Goal: Information Seeking & Learning: Learn about a topic

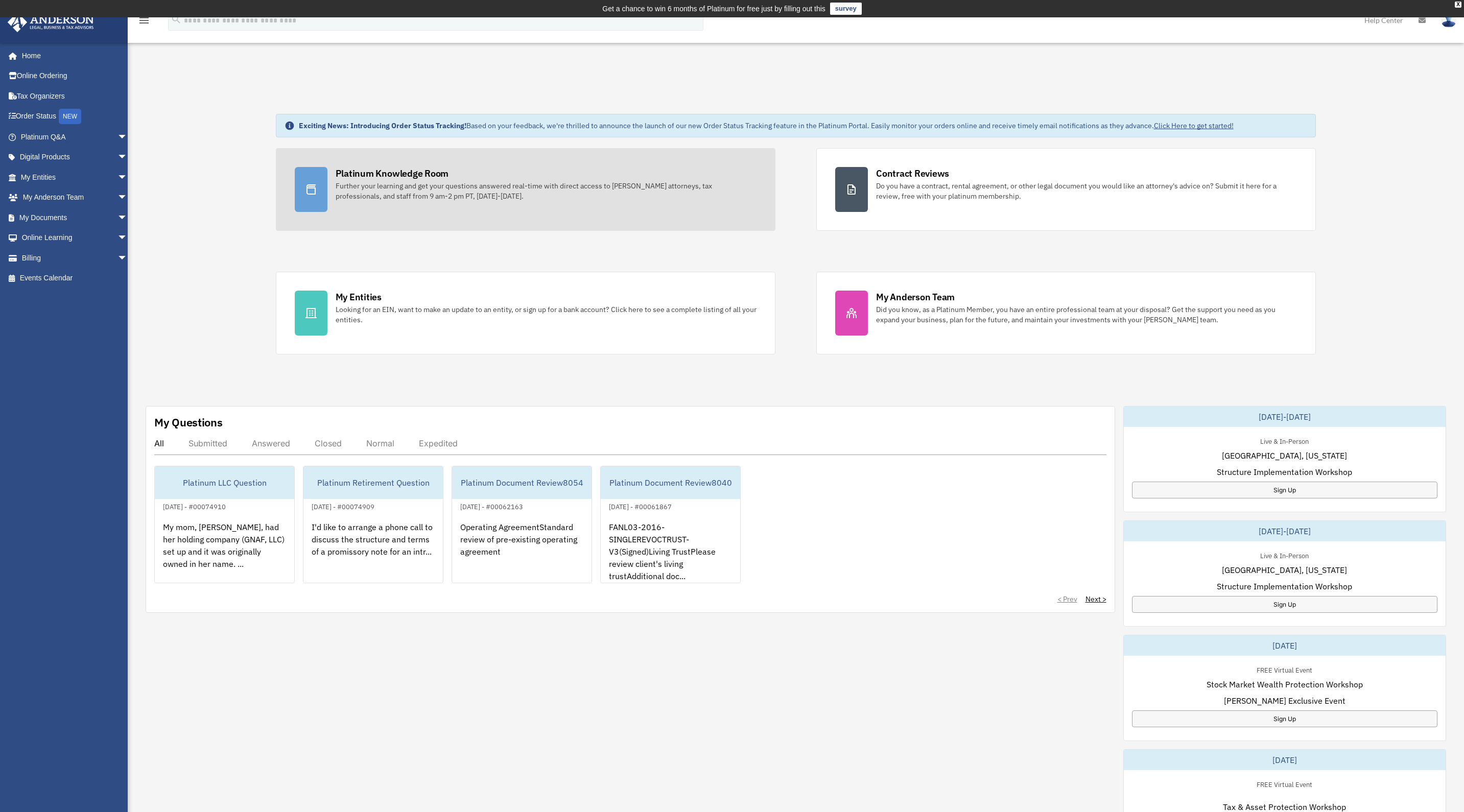
click at [385, 179] on div "Platinum Knowledge Room" at bounding box center [392, 174] width 113 height 13
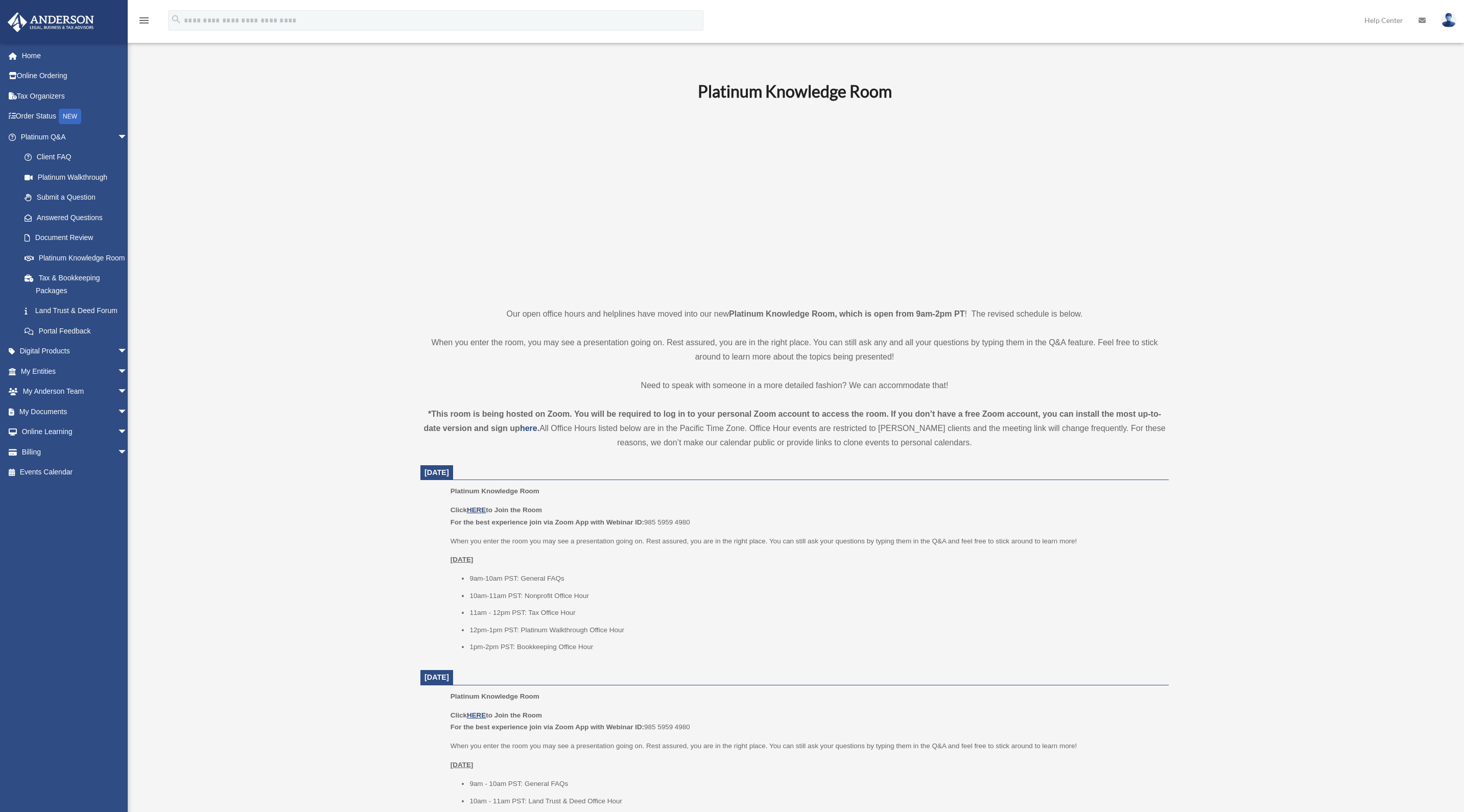
scroll to position [37, 0]
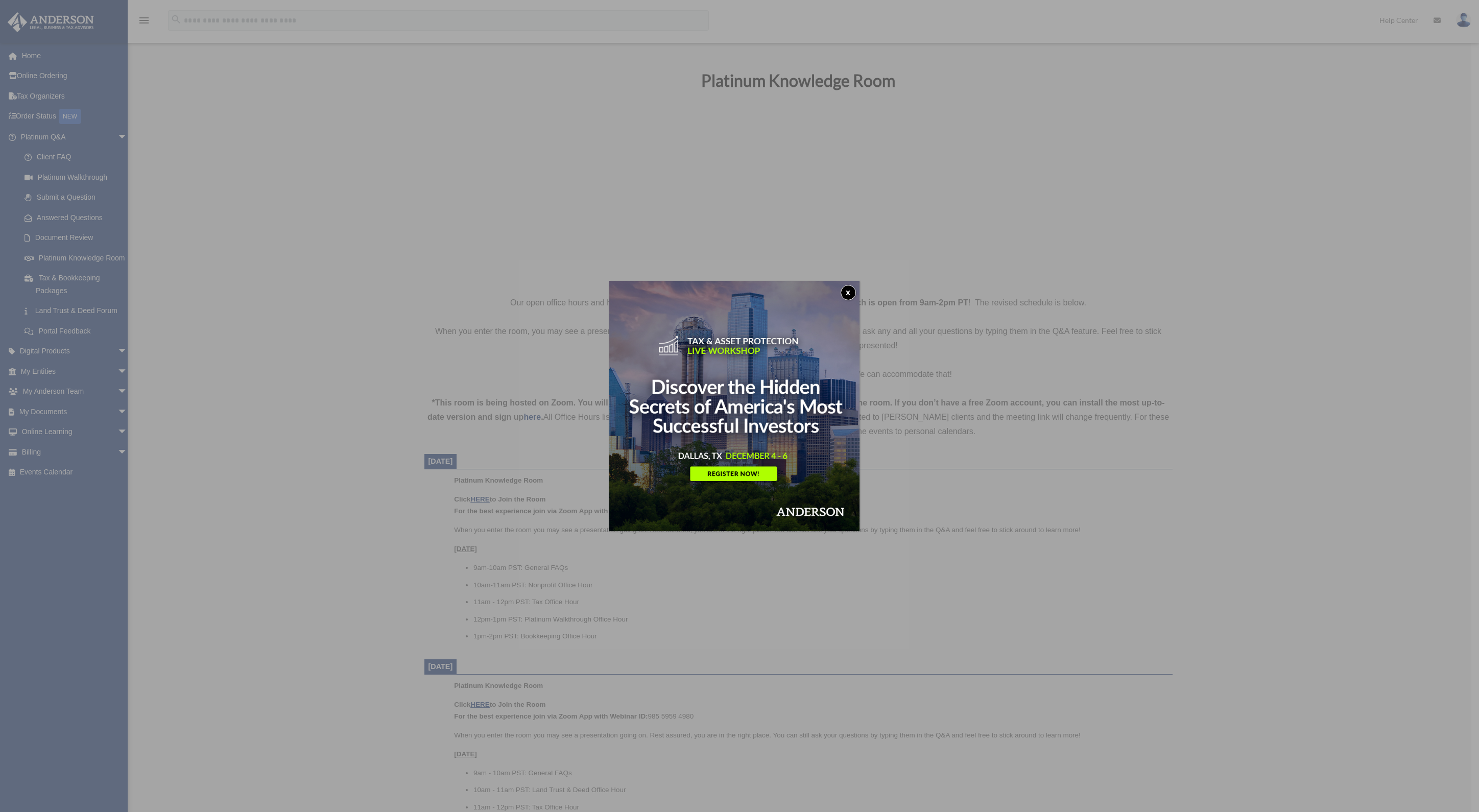
click at [855, 289] on button "x" at bounding box center [848, 293] width 16 height 16
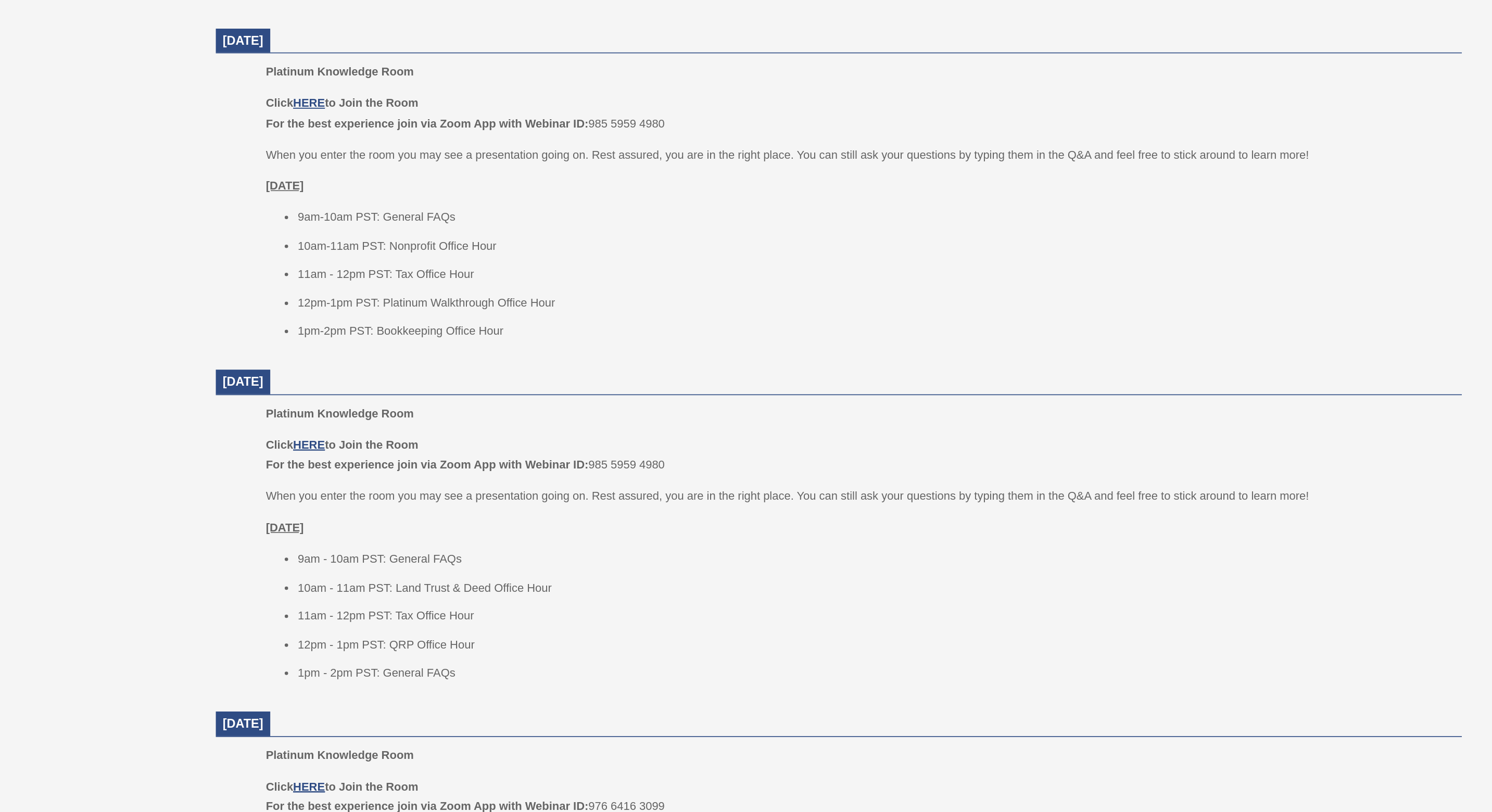
scroll to position [395, 0]
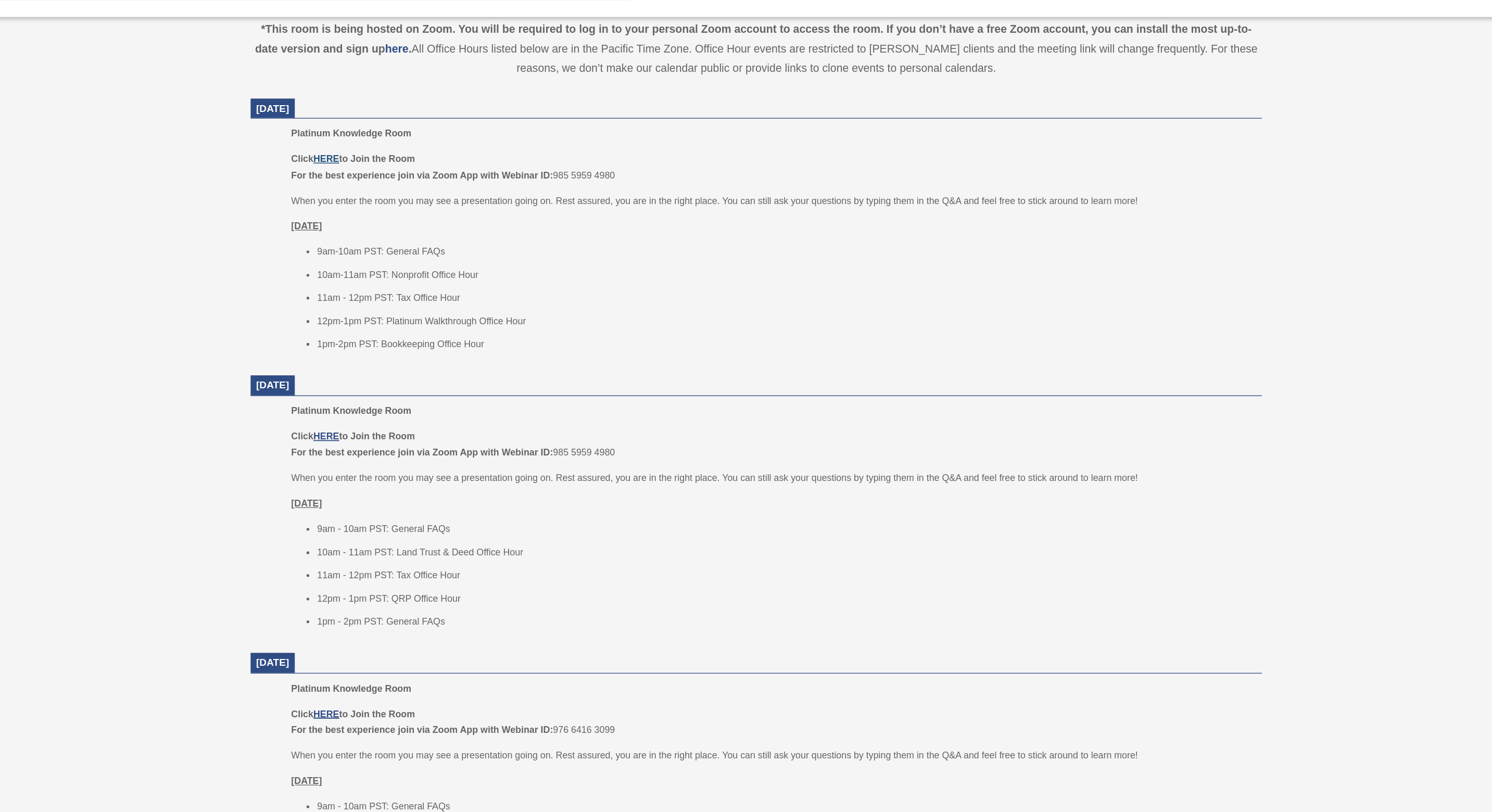
click at [476, 147] on u "HERE" at bounding box center [485, 150] width 19 height 8
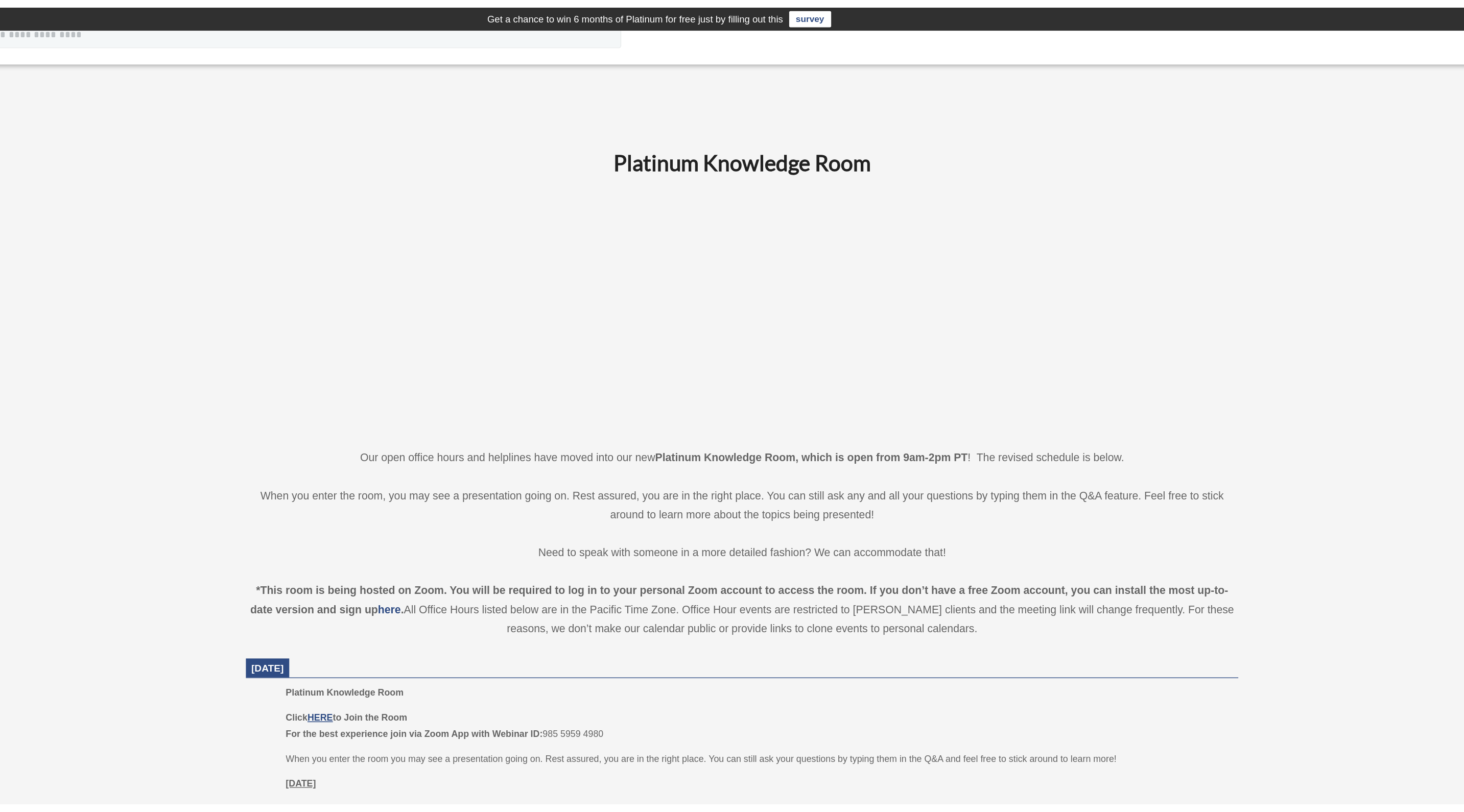
scroll to position [0, 0]
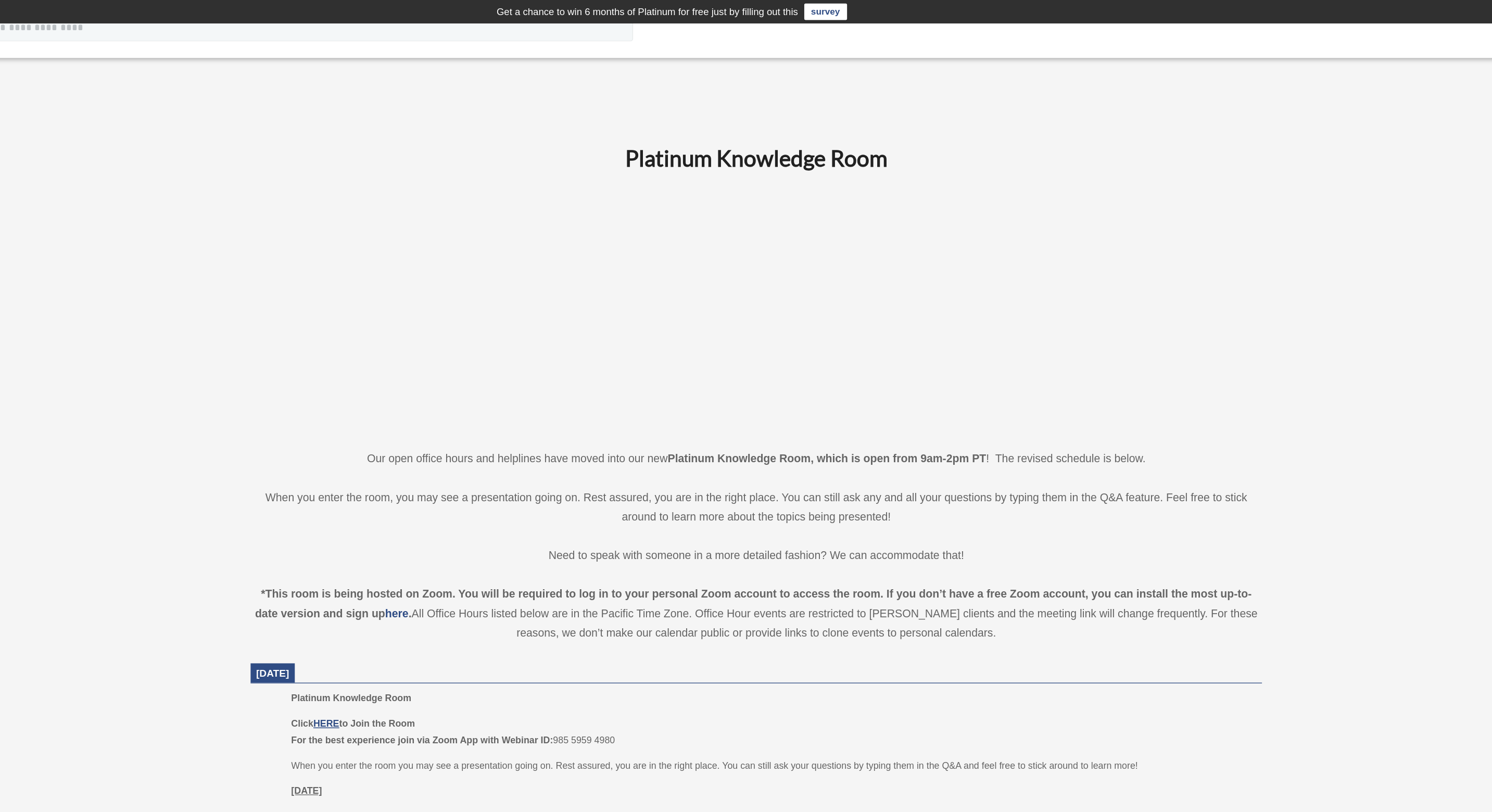
click at [153, 118] on div "Platinum Knowledge Room lianejfang@gmail.com Sign Out lianejfang@gmail.com Home…" at bounding box center [746, 824] width 1492 height 1492
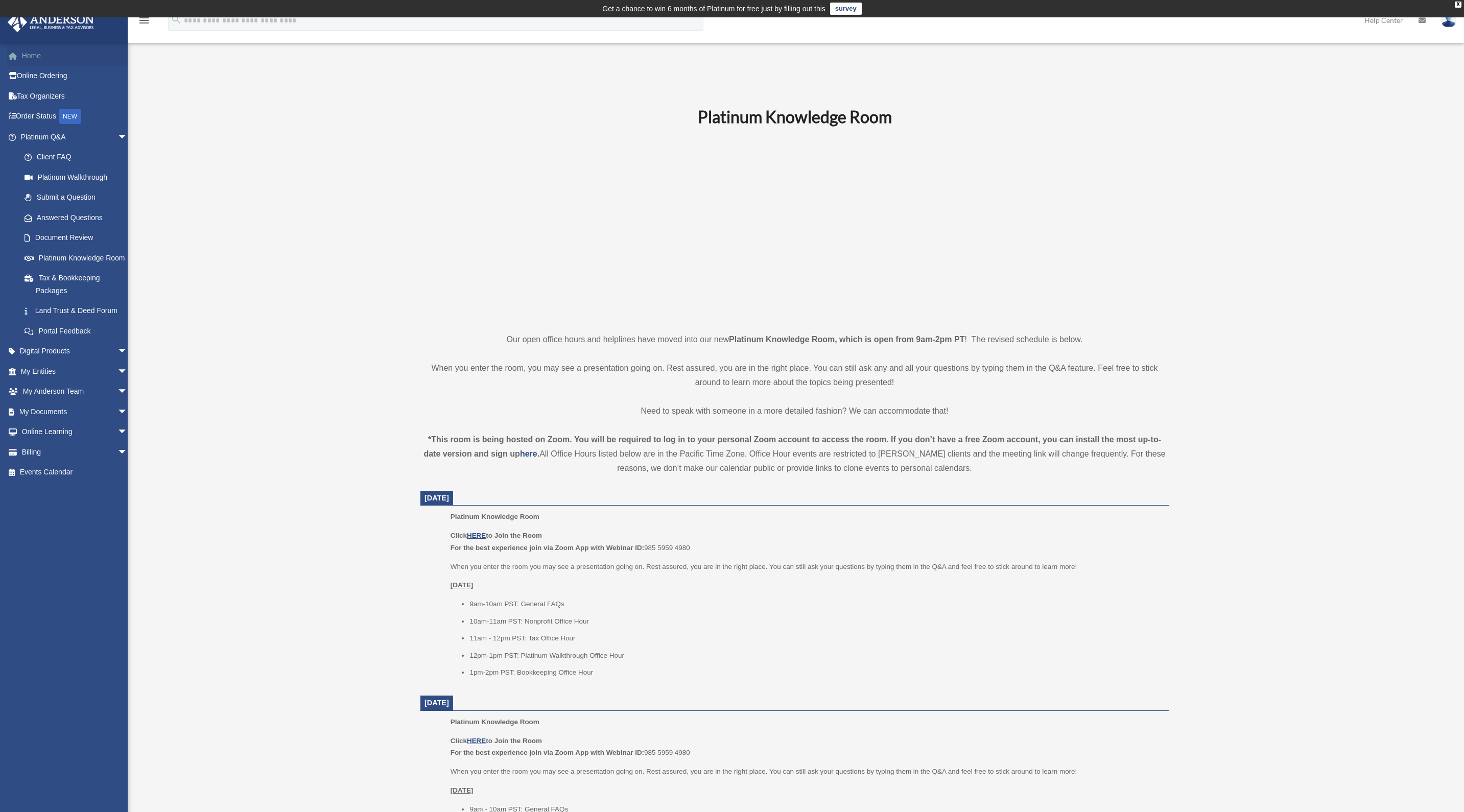
click at [38, 61] on link "Home" at bounding box center [75, 55] width 136 height 20
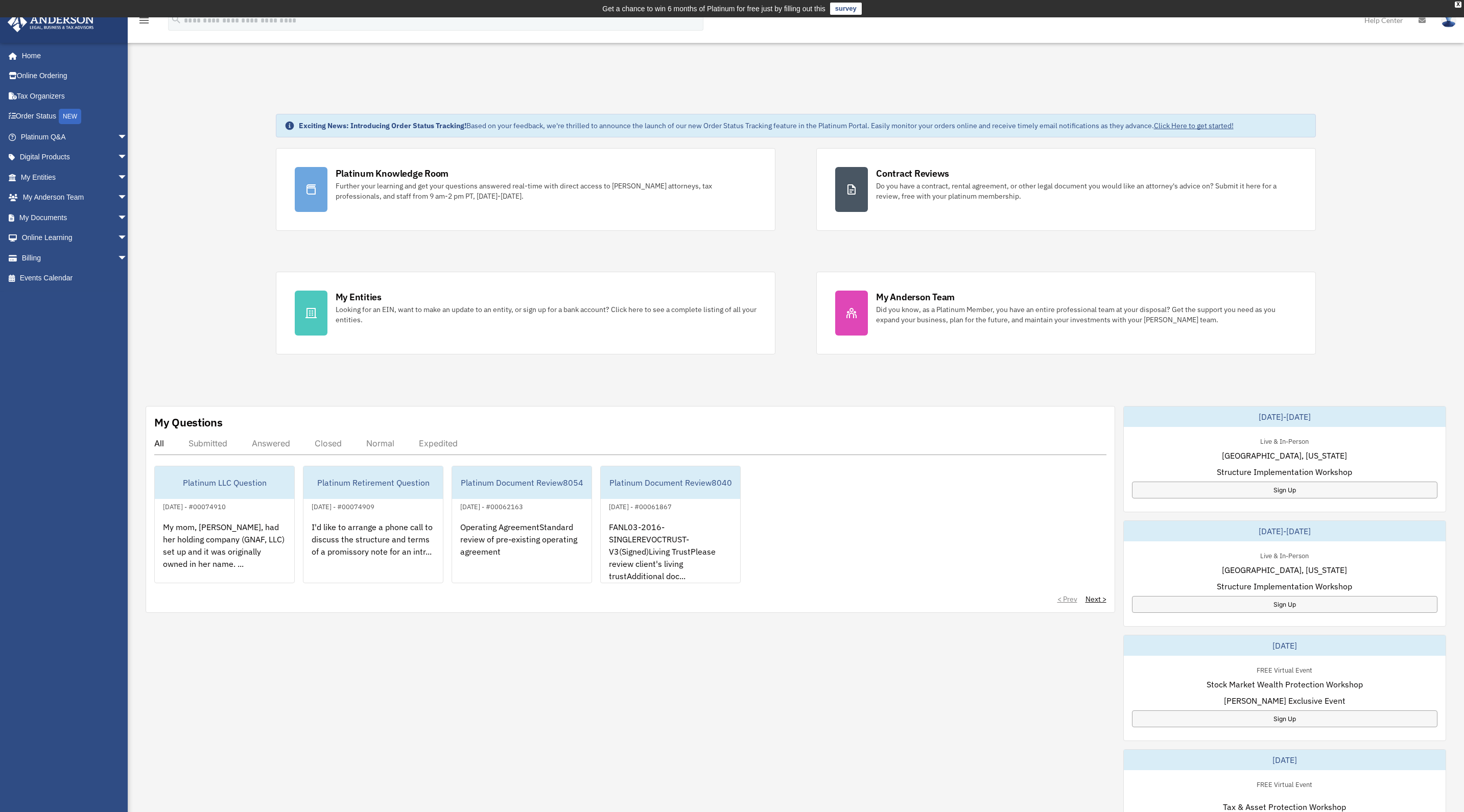
click at [688, 101] on div "Exciting News: Introducing Order Status Tracking! Based on your feedback, we're…" at bounding box center [795, 542] width 1352 height 907
